Goal: Information Seeking & Learning: Find specific fact

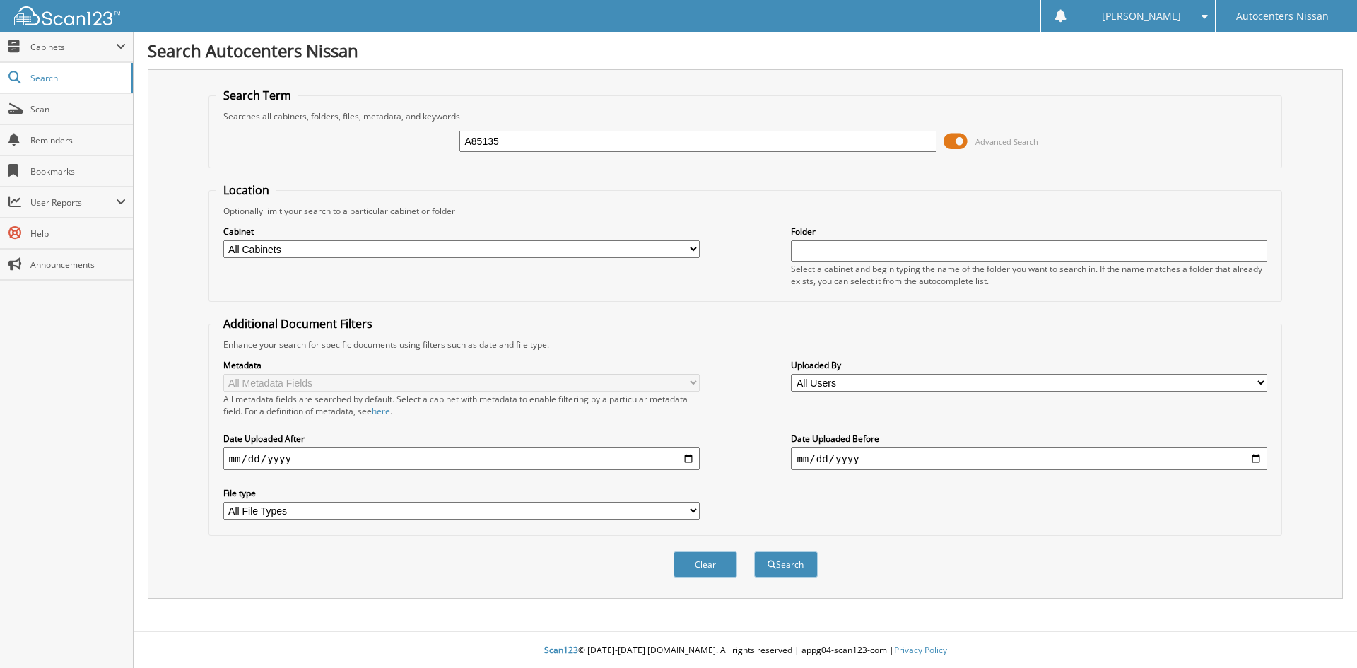
type input "A85135"
click at [754, 551] on button "Search" at bounding box center [786, 564] width 64 height 26
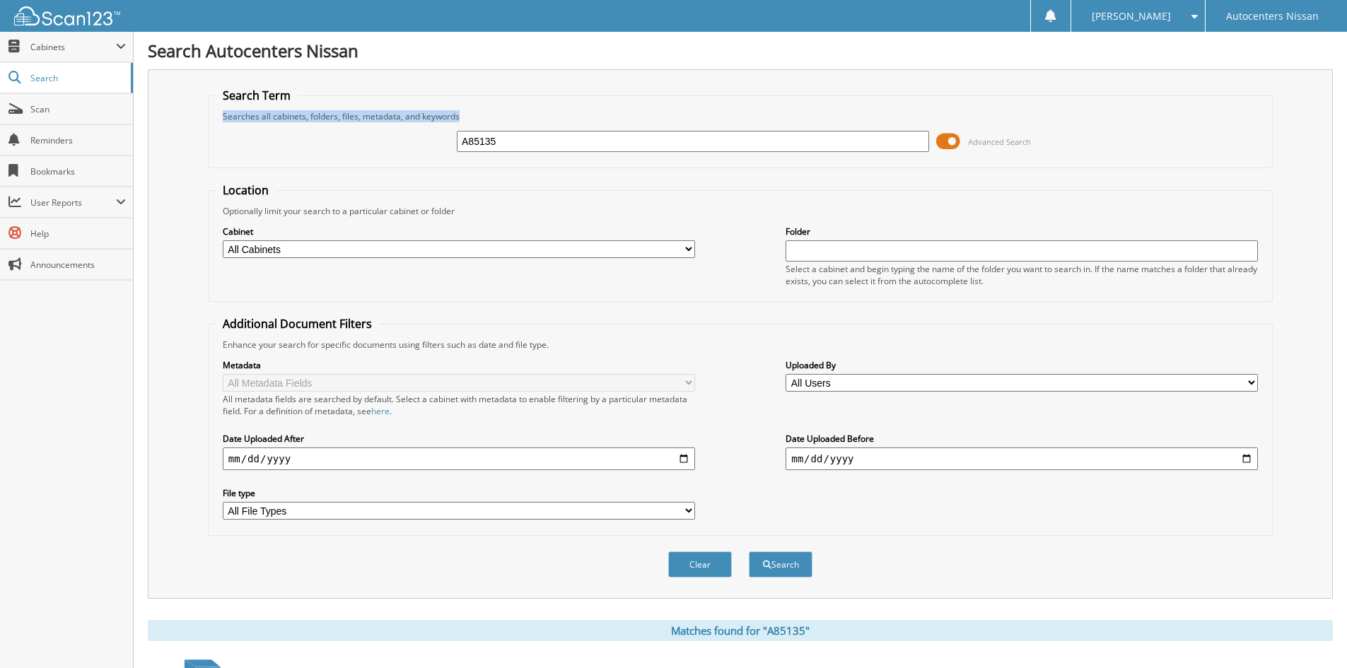
drag, startPoint x: 885, startPoint y: 124, endPoint x: 1019, endPoint y: 149, distance: 136.0
click at [886, 124] on fieldset "Search Term Searches all cabinets, folders, files, metadata, and keywords A8513…" at bounding box center [740, 128] width 1065 height 81
click at [954, 141] on span at bounding box center [948, 141] width 24 height 21
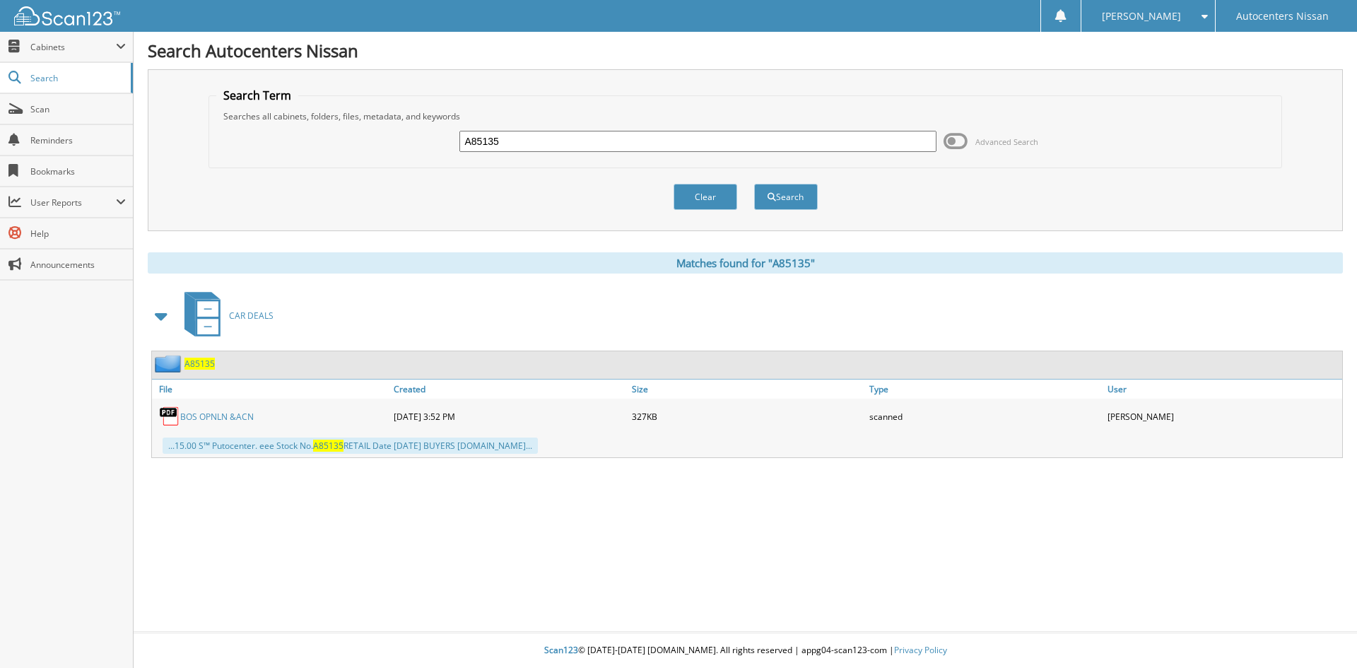
click at [472, 143] on input "A85135" at bounding box center [697, 141] width 476 height 21
type input "RK85135"
click at [754, 184] on button "Search" at bounding box center [786, 197] width 64 height 26
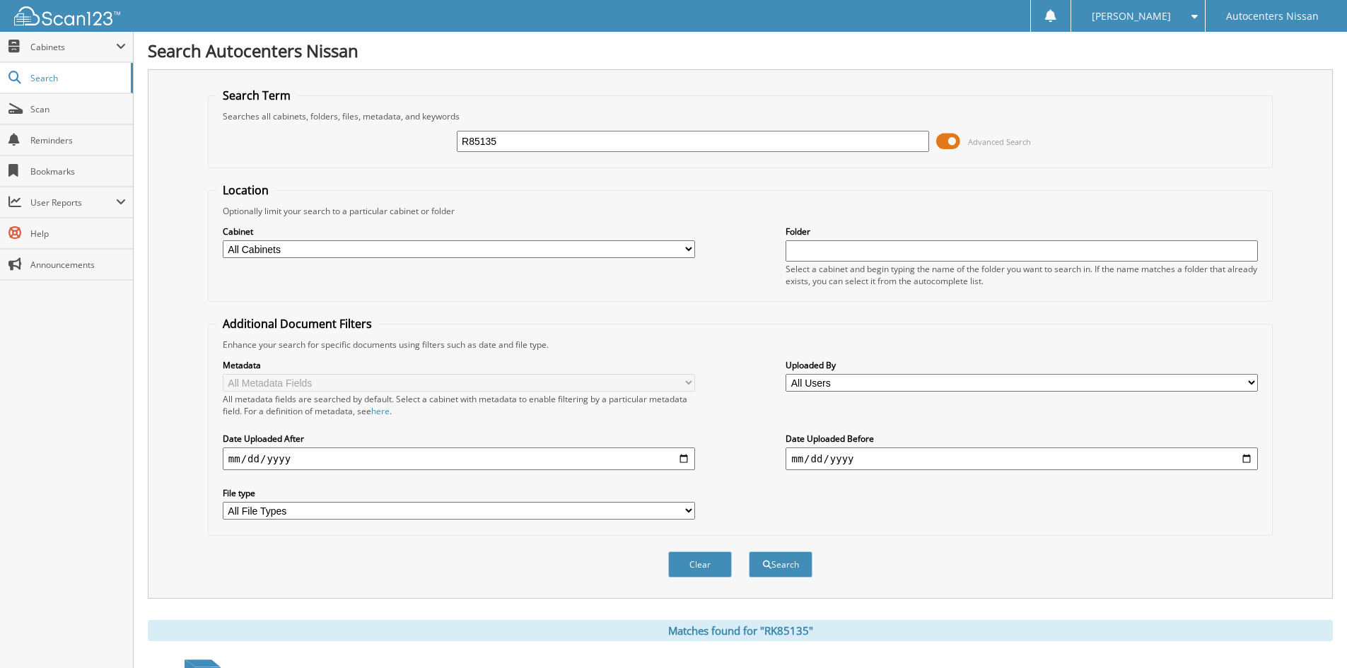
type input "R85135"
click at [749, 551] on button "Search" at bounding box center [781, 564] width 64 height 26
click at [950, 141] on span at bounding box center [948, 141] width 24 height 21
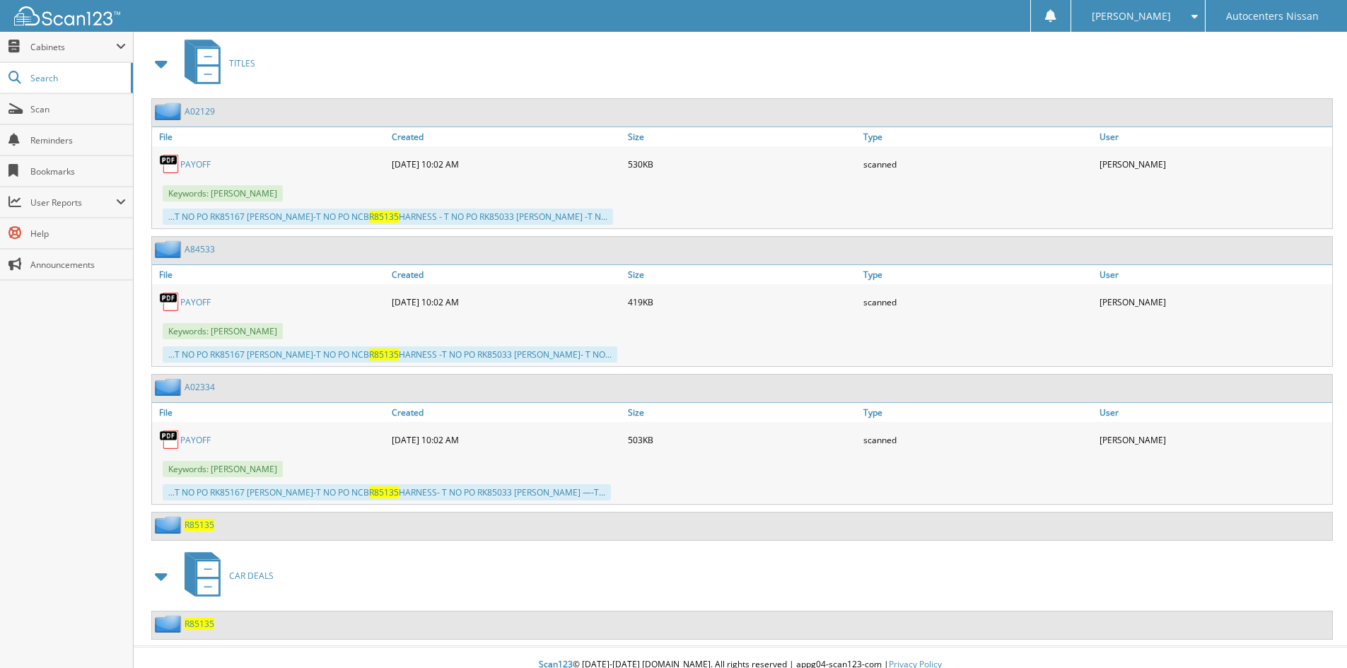
scroll to position [819, 0]
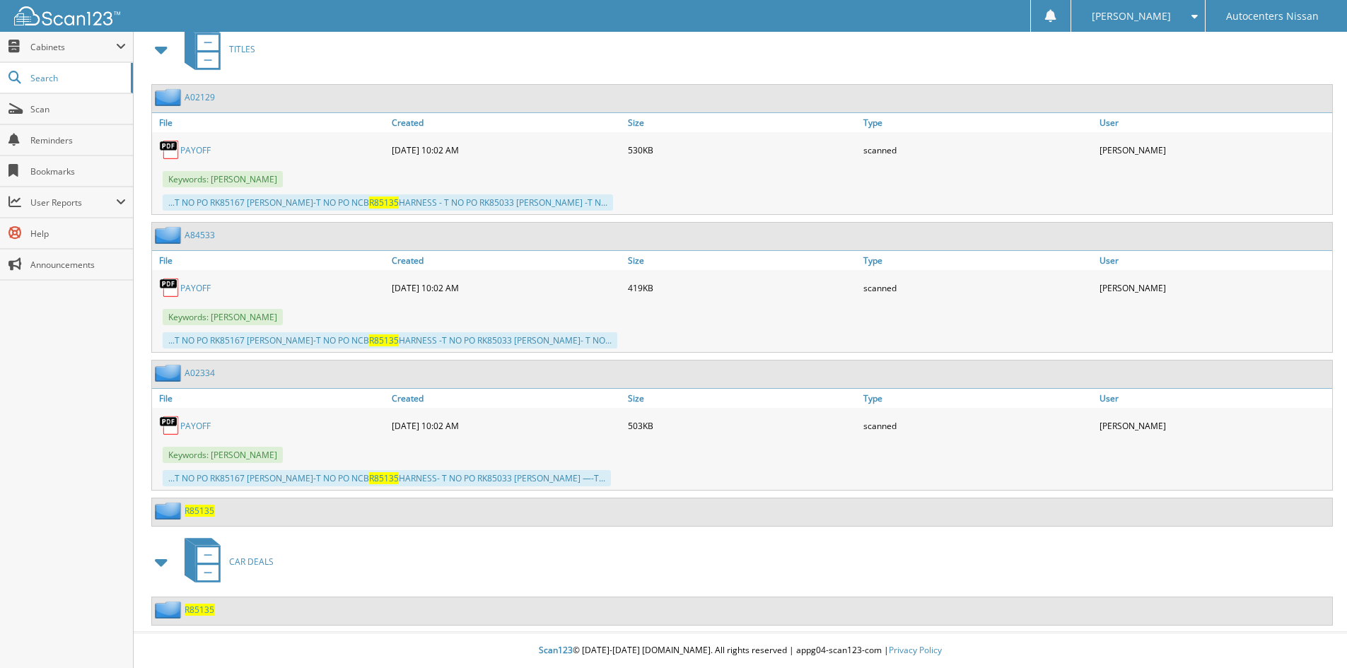
click at [192, 610] on span "R85135" at bounding box center [199, 610] width 30 height 12
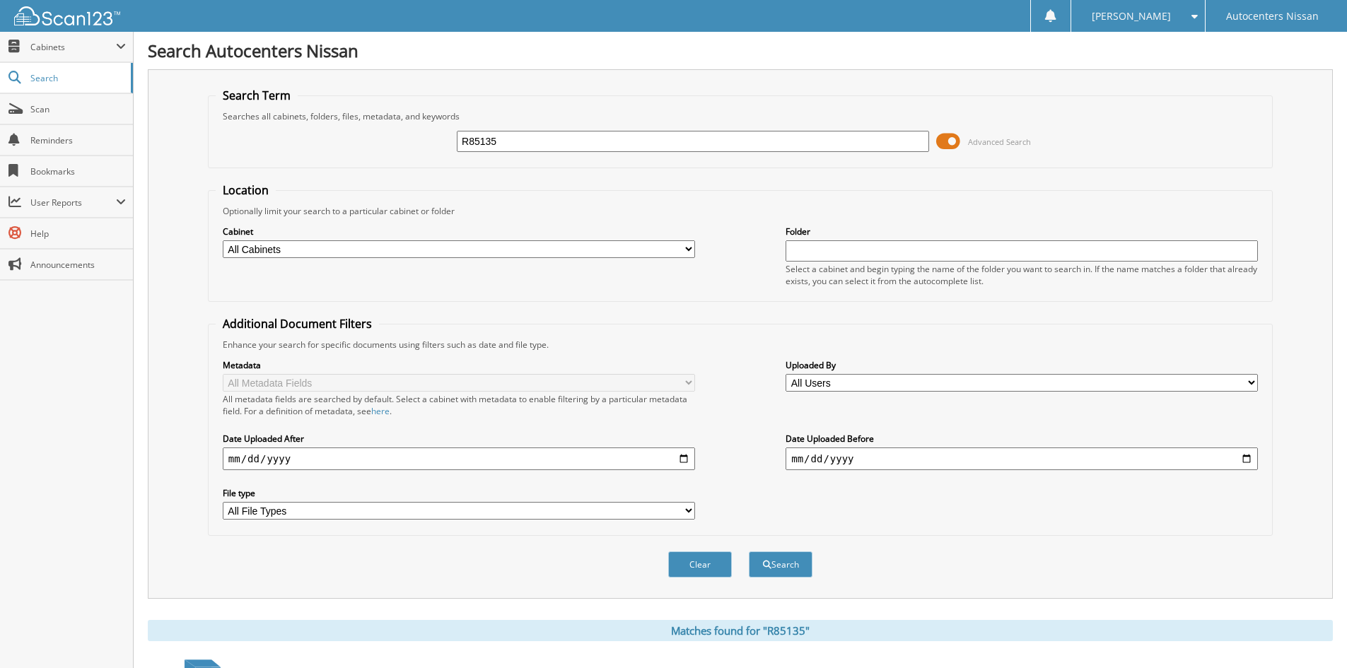
click at [952, 142] on span at bounding box center [948, 141] width 24 height 21
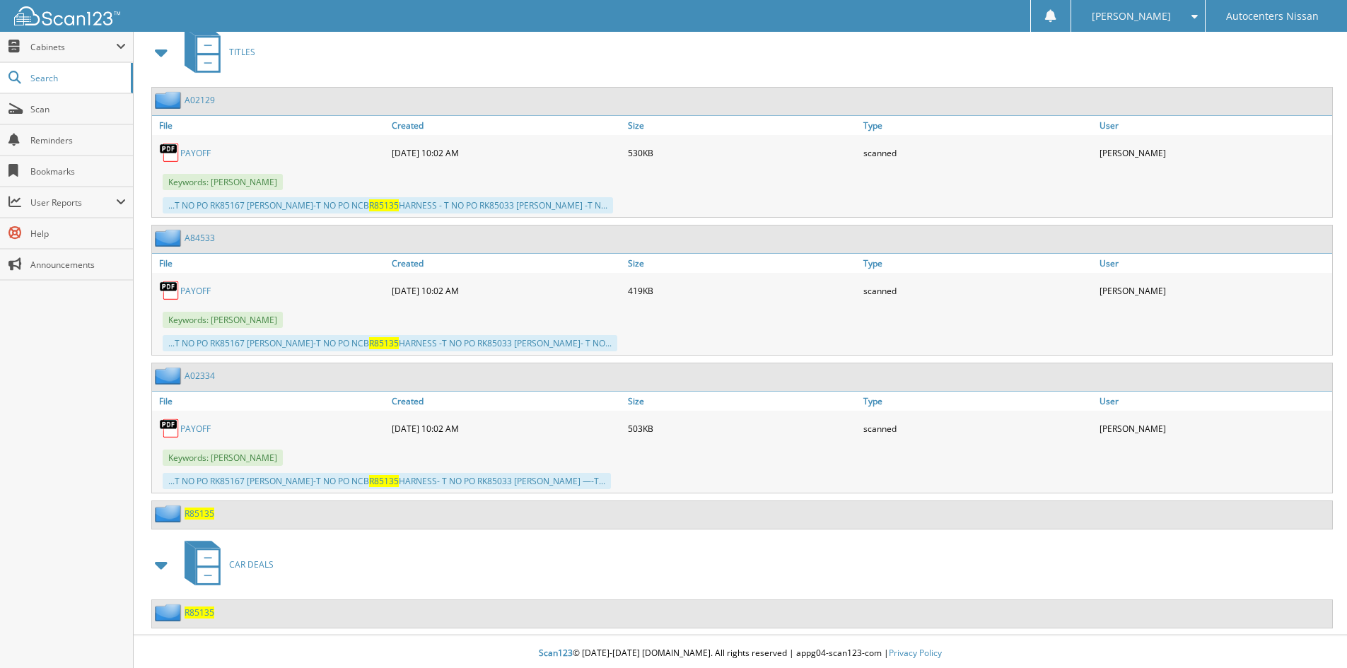
scroll to position [819, 0]
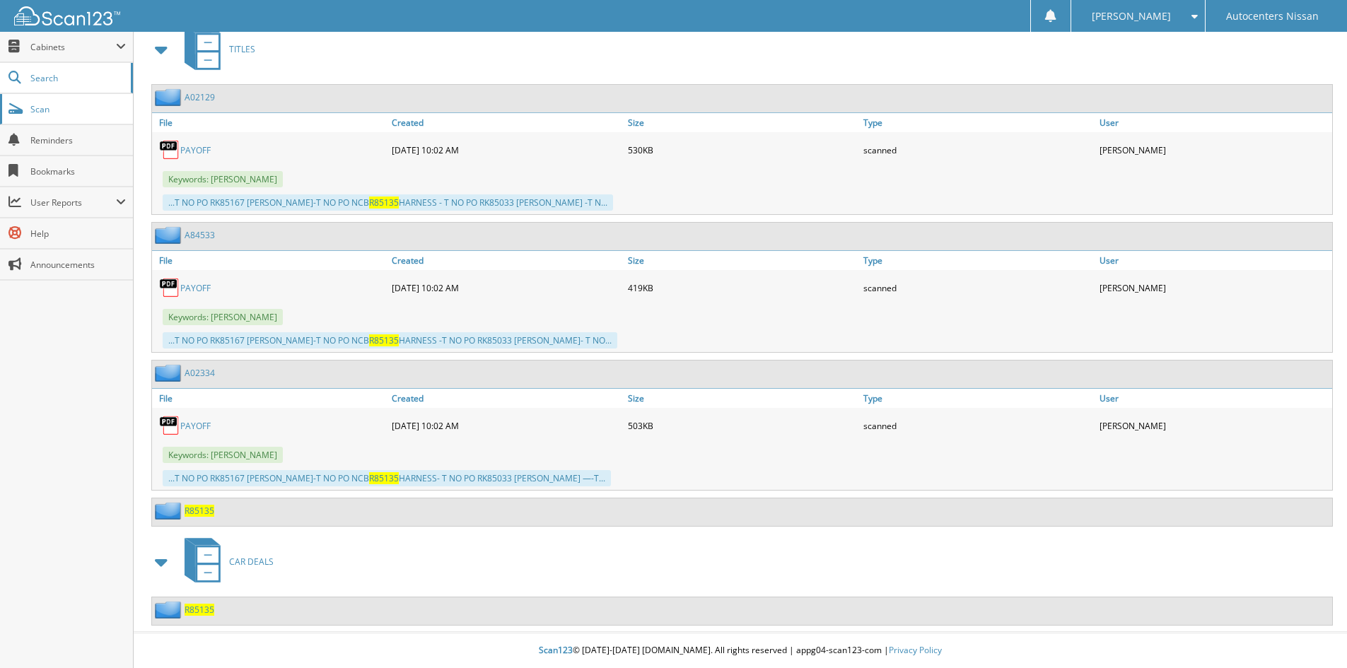
click at [93, 99] on link "Scan" at bounding box center [66, 109] width 133 height 30
